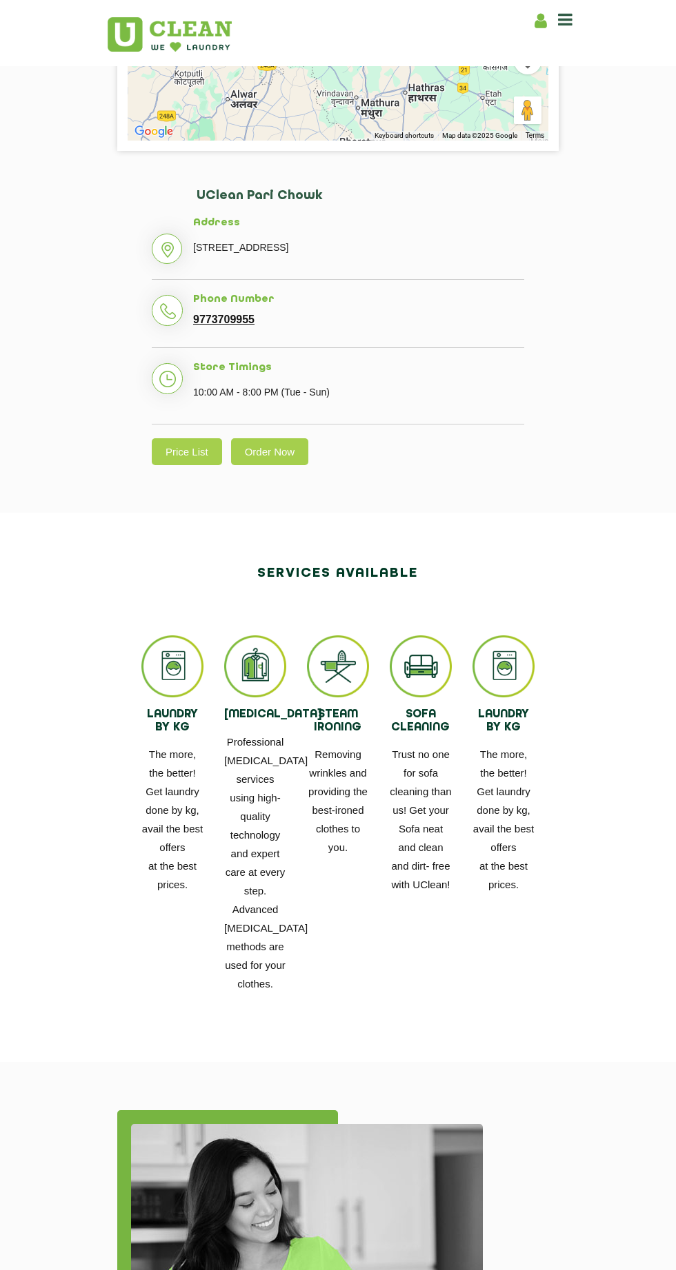
scroll to position [467, 0]
click at [145, 674] on img at bounding box center [172, 666] width 62 height 62
click at [140, 682] on div "LAUNDRY BY KG The more, the better! Get laundry done by kg, avail the best offe…" at bounding box center [172, 764] width 83 height 258
click at [154, 684] on img at bounding box center [172, 666] width 62 height 62
click at [162, 679] on img at bounding box center [172, 666] width 62 height 62
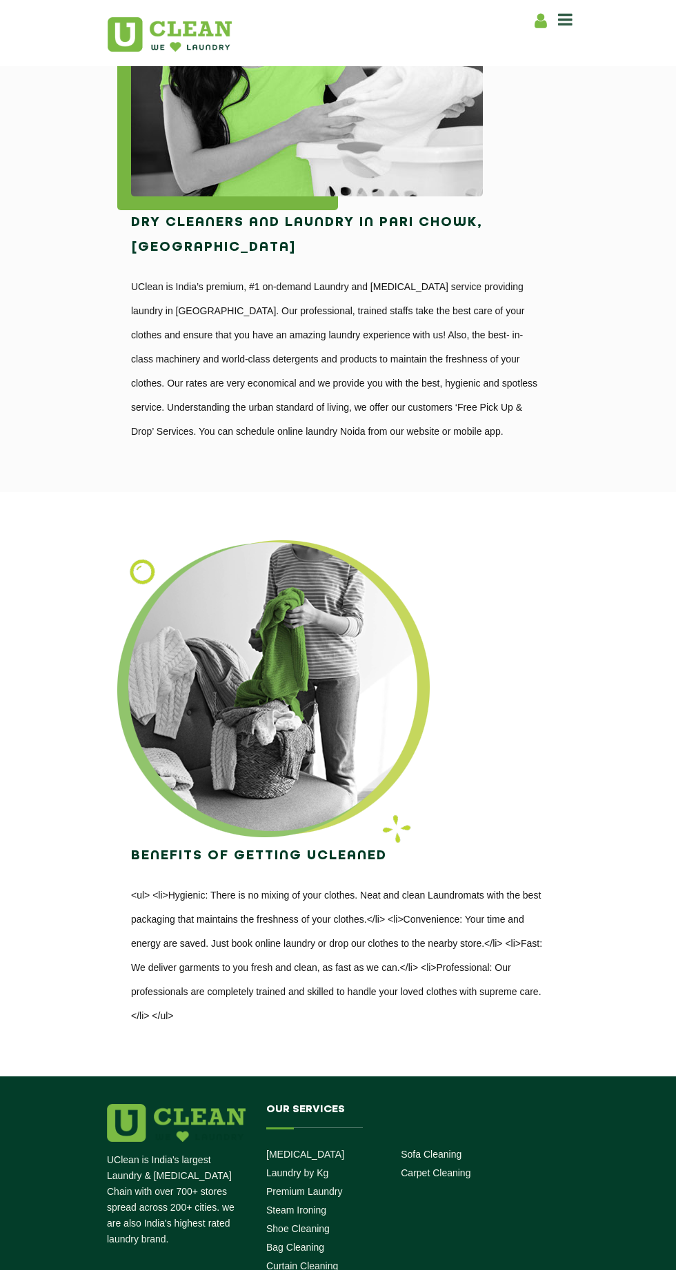
scroll to position [1986, 0]
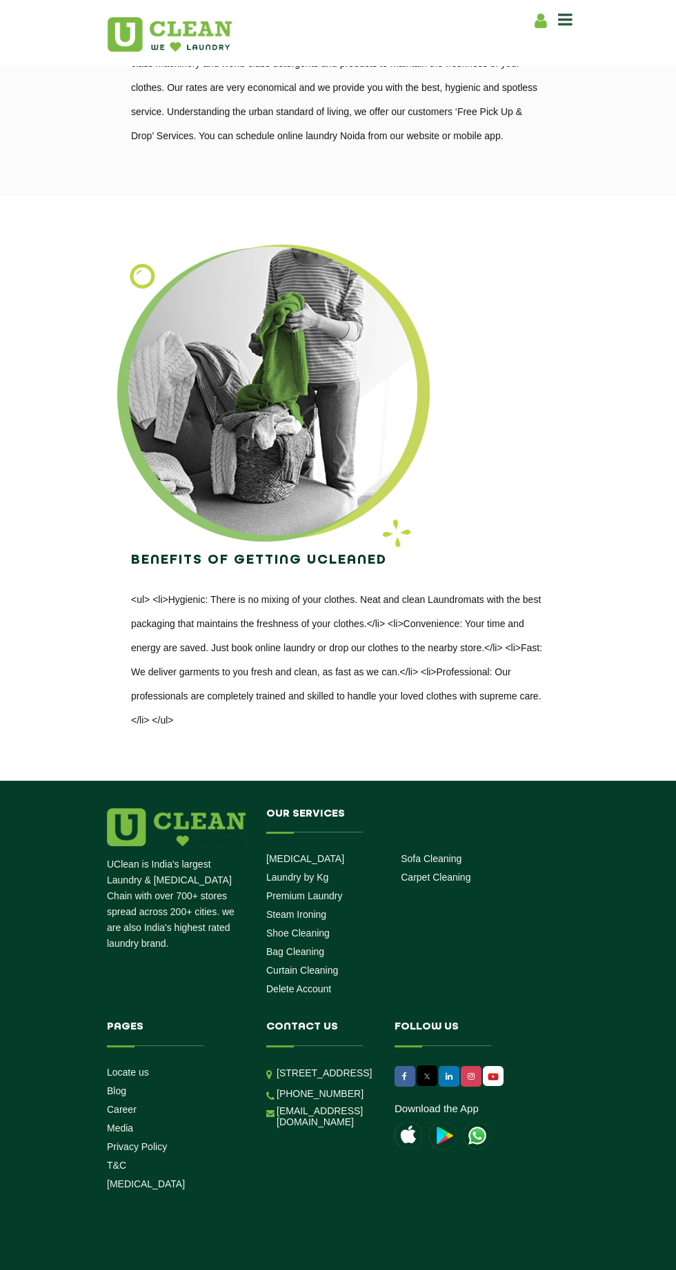
click at [276, 883] on link "Laundry by Kg" at bounding box center [297, 877] width 62 height 11
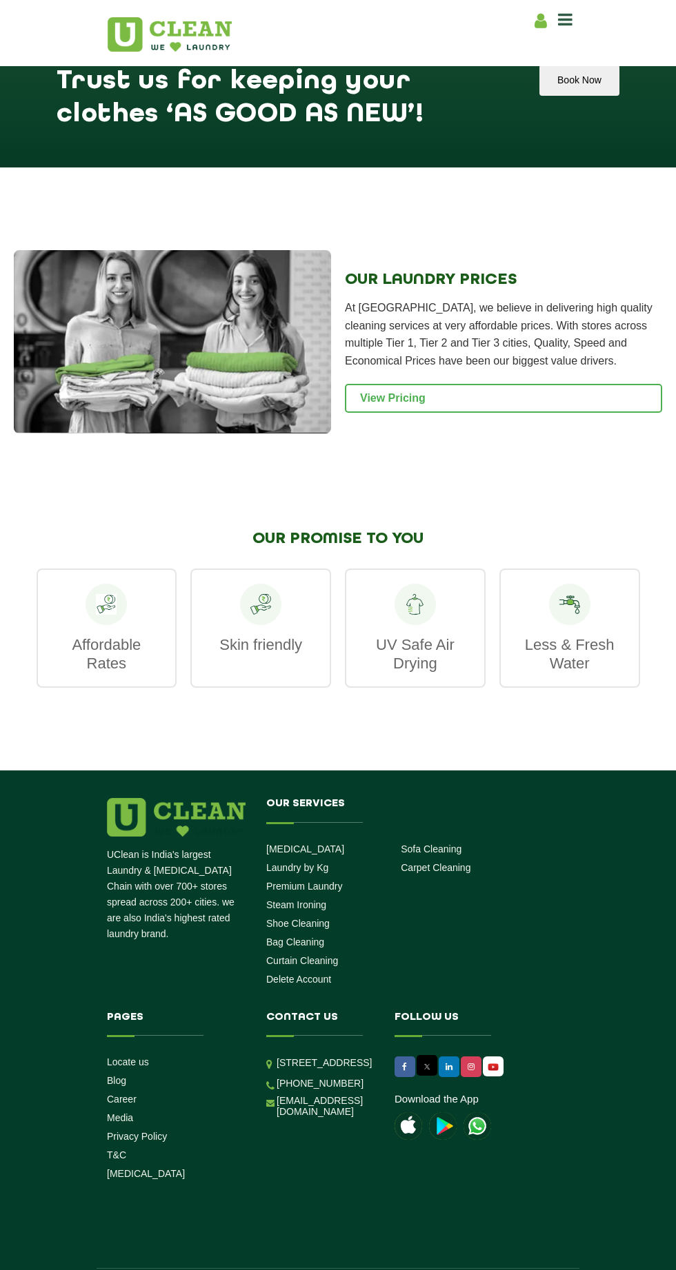
scroll to position [1696, 0]
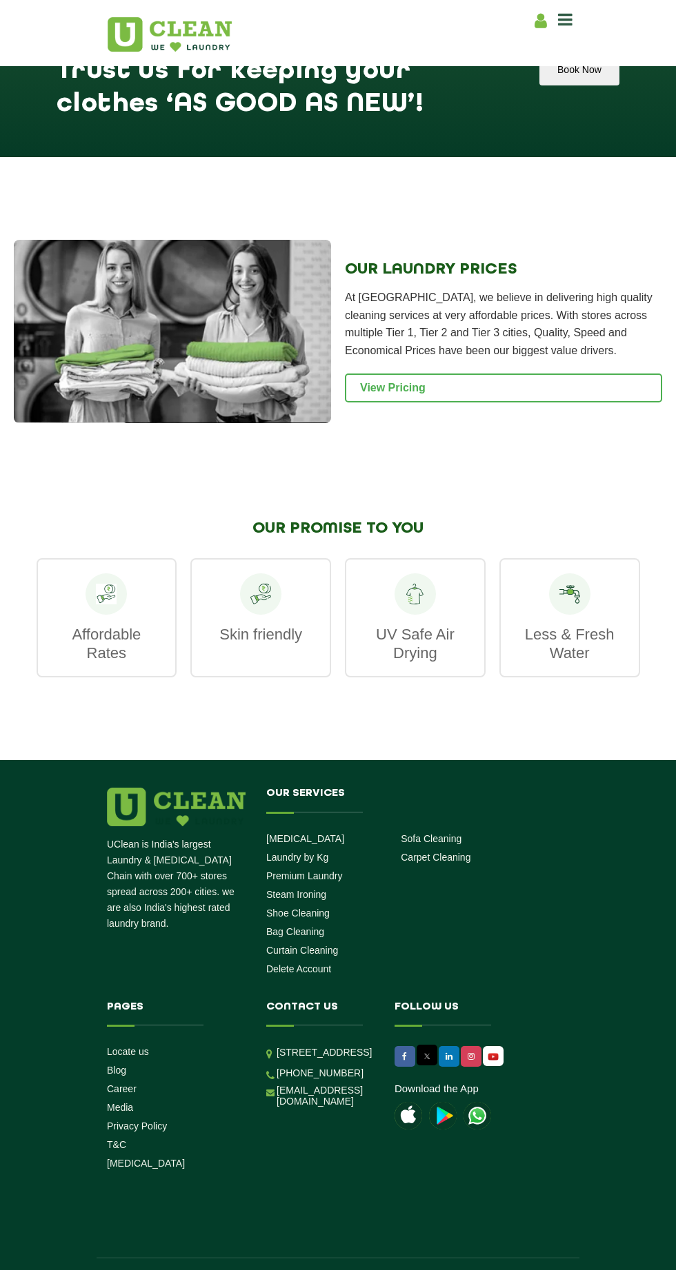
click at [396, 401] on link "View Pricing" at bounding box center [503, 388] width 317 height 29
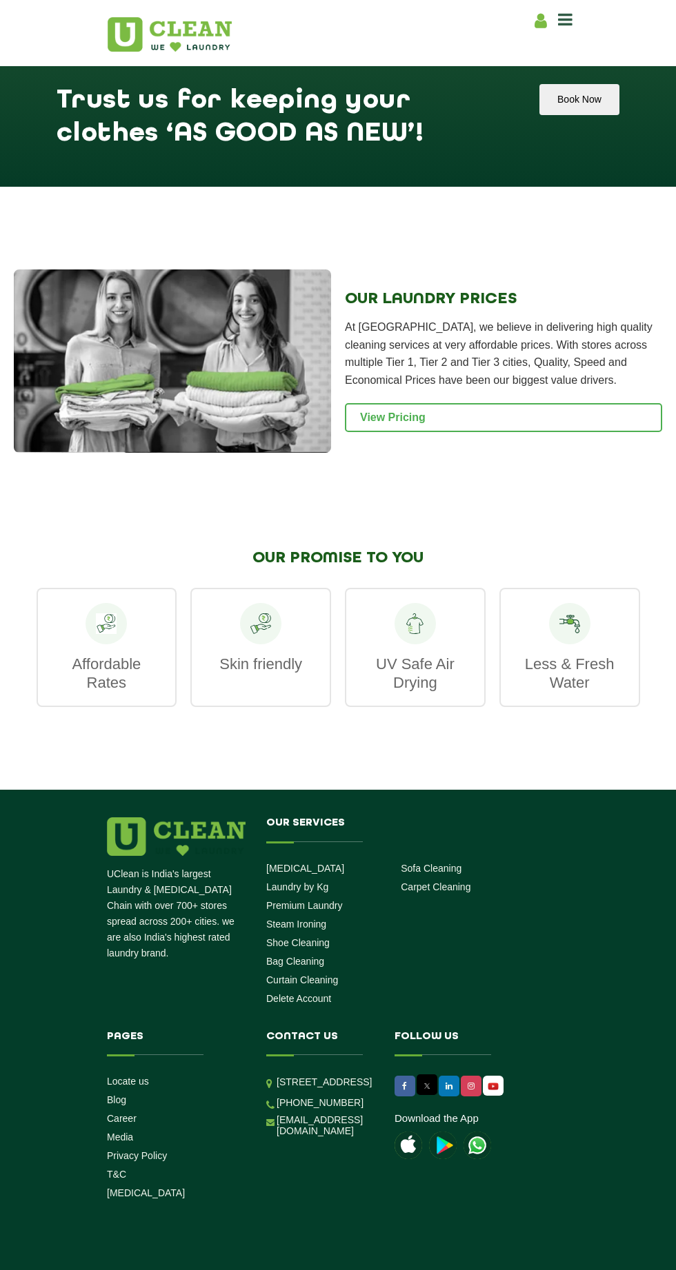
scroll to position [1754, 0]
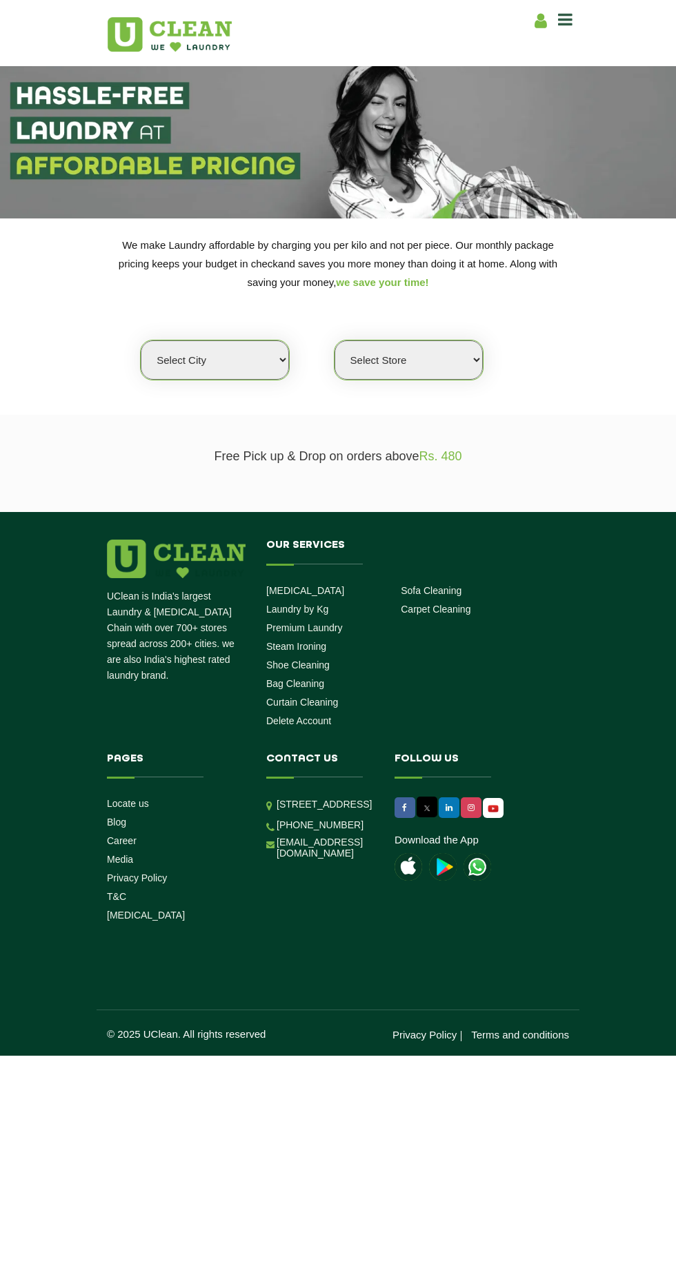
click at [193, 409] on section "We make Laundry affordable by charging you per kilo and not per piece. Our mont…" at bounding box center [338, 317] width 676 height 196
click at [197, 360] on select "Select city Aalo Agartala Agra Ahmedabad Akola Aligarh Alwar - UClean Select Am…" at bounding box center [215, 360] width 148 height 39
select select "3"
click at [141, 341] on select "Select city Aalo Agartala Agra Ahmedabad Akola Aligarh Alwar - UClean Select Am…" at bounding box center [215, 360] width 148 height 39
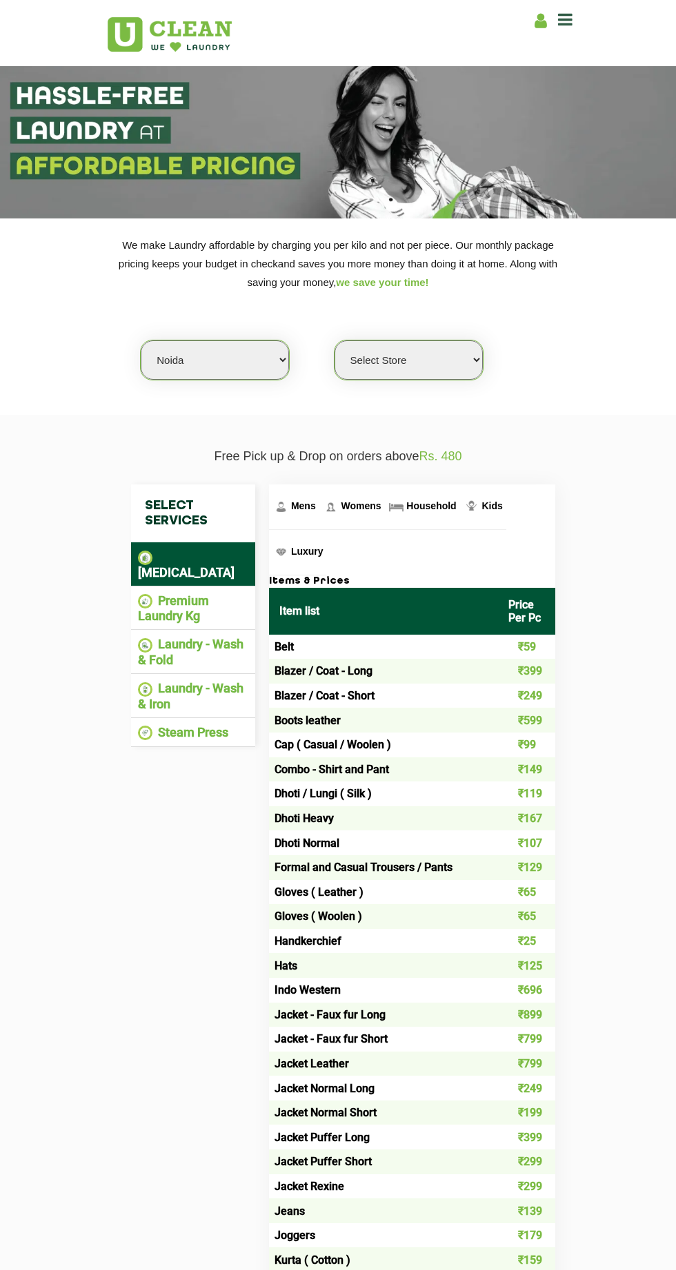
click at [375, 360] on select "Select Store UClean Sector 122 Noida UClean Pari Chowk UClean Techzone Greater …" at bounding box center [408, 360] width 148 height 39
select select "313"
click at [334, 341] on select "Select Store UClean Sector 122 Noida UClean Pari Chowk UClean Techzone Greater …" at bounding box center [408, 360] width 148 height 39
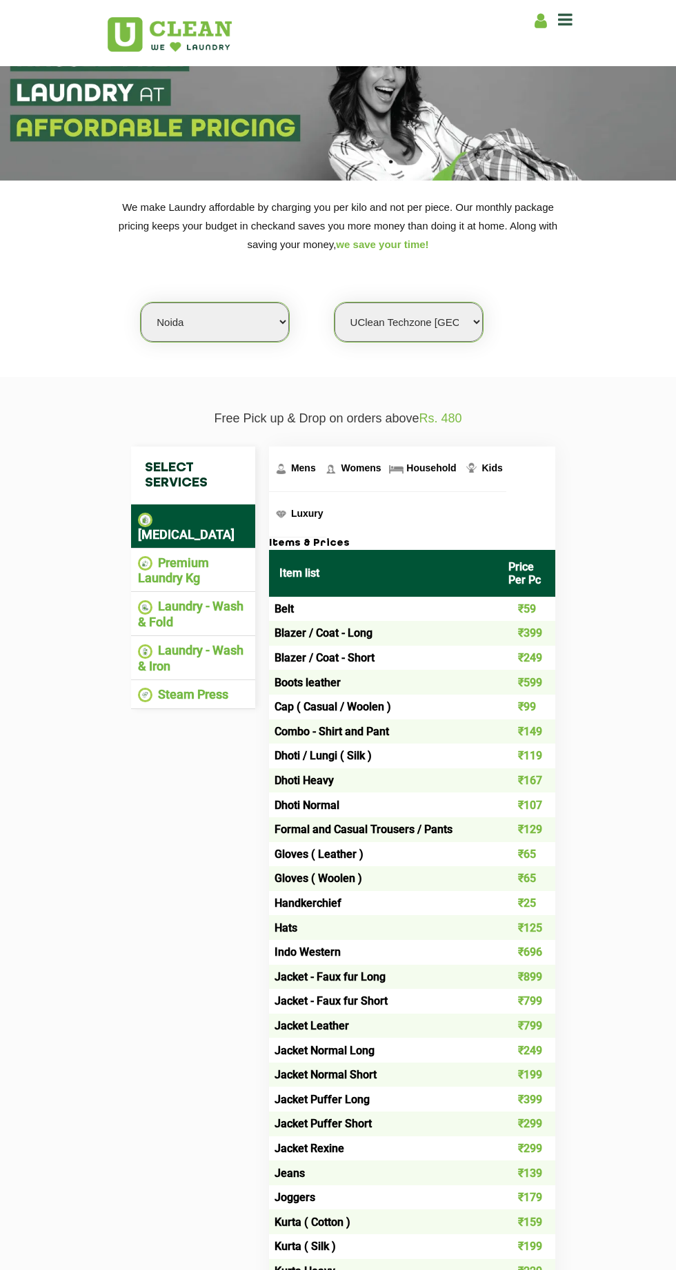
scroll to position [39, 0]
click at [162, 605] on li "Laundry - Wash & Fold" at bounding box center [193, 613] width 110 height 30
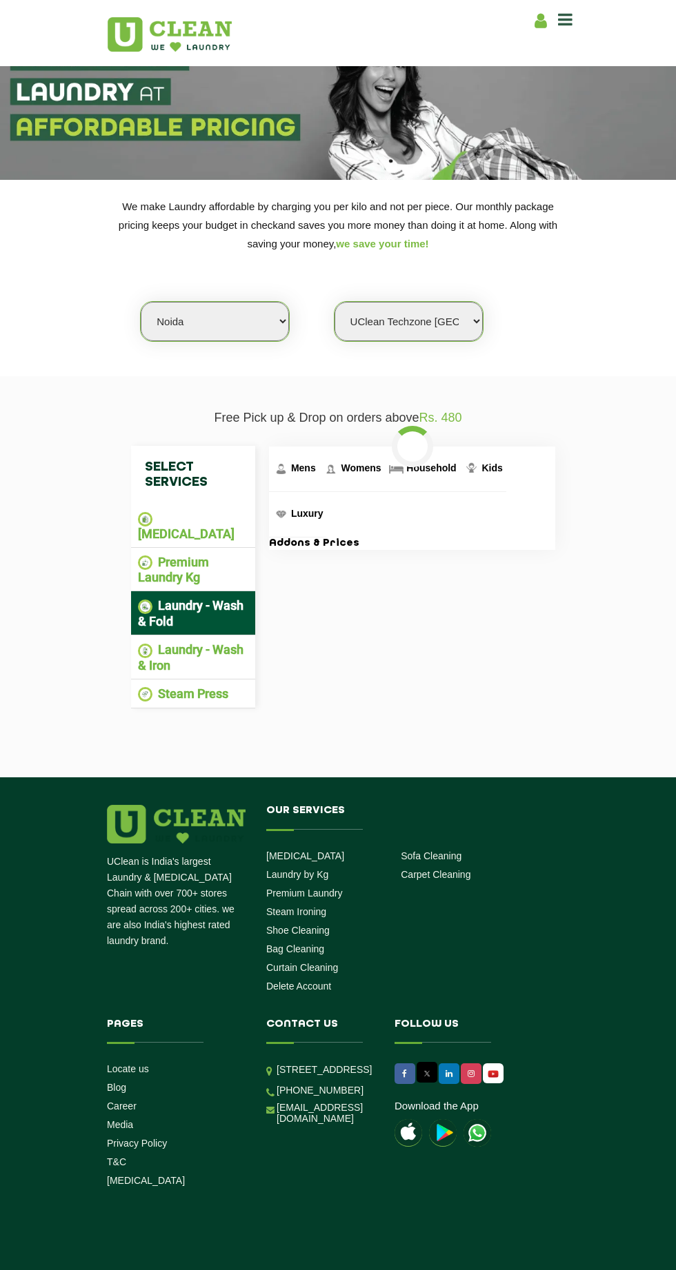
scroll to position [7, 0]
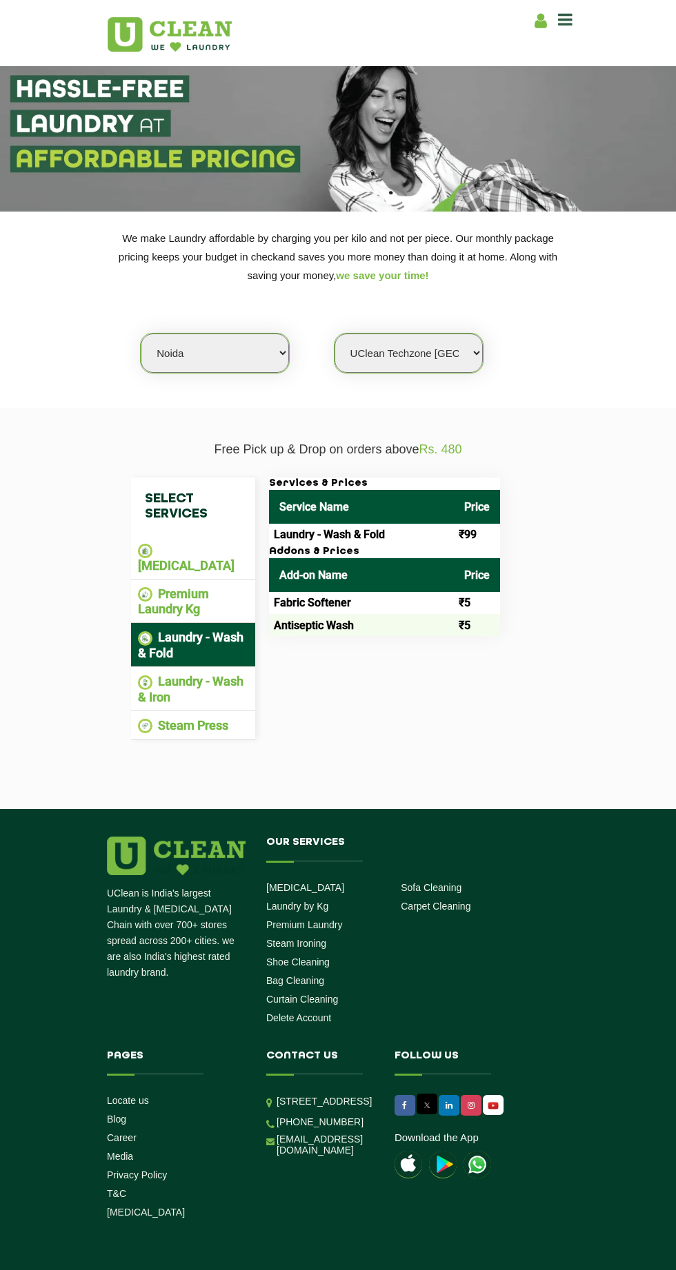
click at [143, 587] on img at bounding box center [145, 594] width 14 height 14
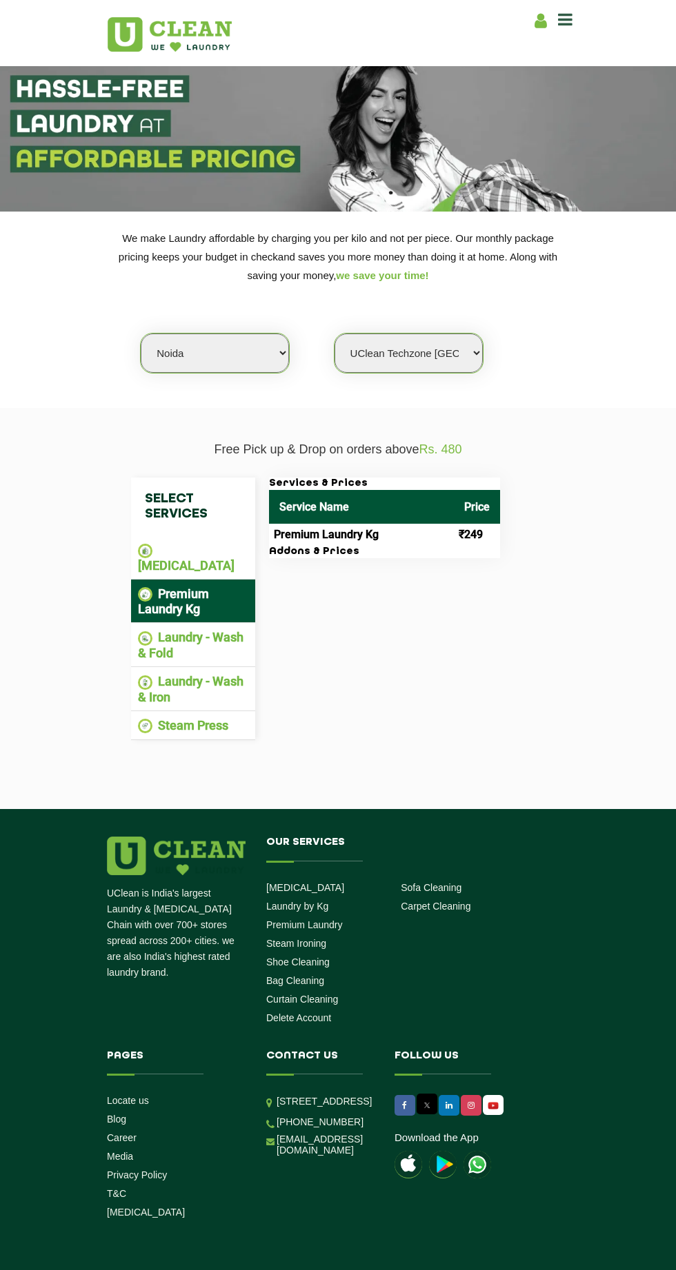
click at [165, 674] on li "Laundry - Wash & Iron" at bounding box center [193, 689] width 110 height 30
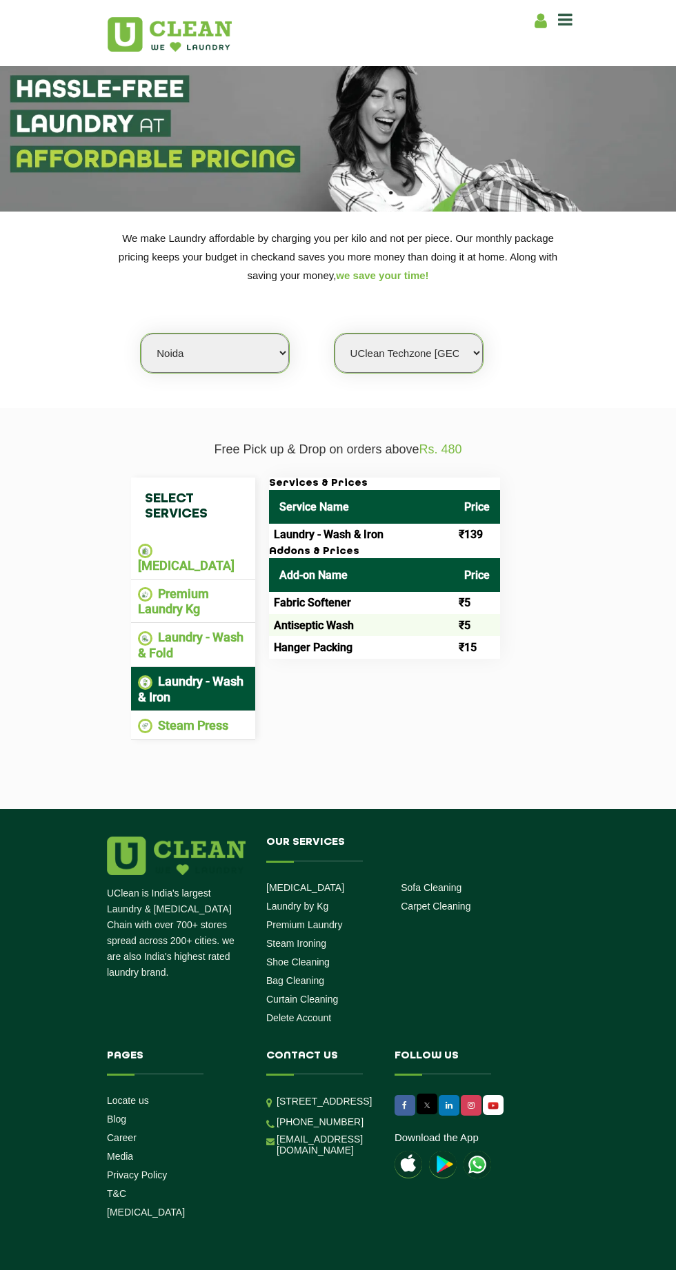
click at [143, 631] on img at bounding box center [145, 638] width 14 height 14
